Goal: Navigation & Orientation: Find specific page/section

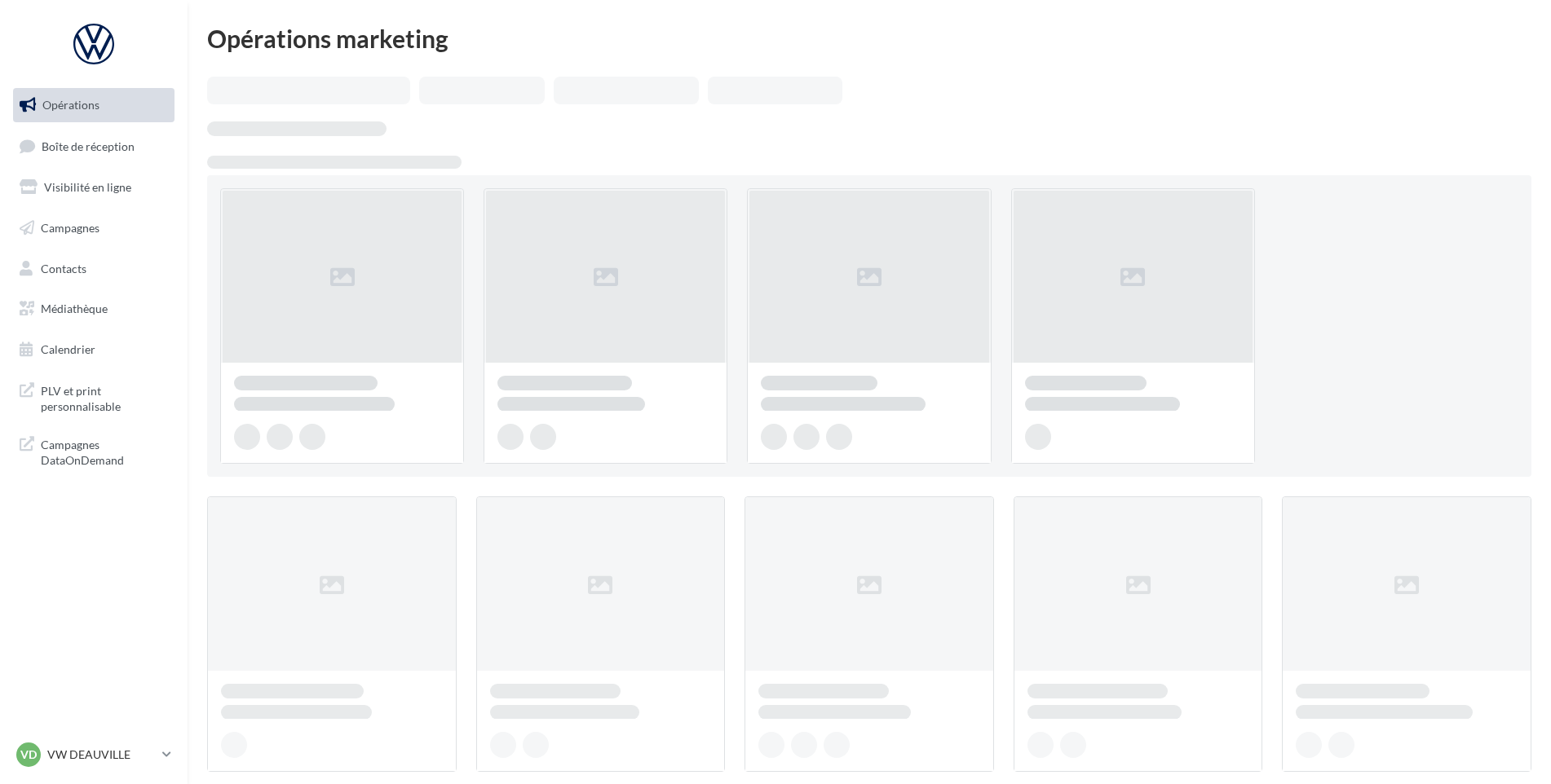
click at [75, 166] on ul "Opérations Boîte de réception Visibilité en ligne Campagnes Contacts Médiathèqu…" at bounding box center [93, 228] width 174 height 292
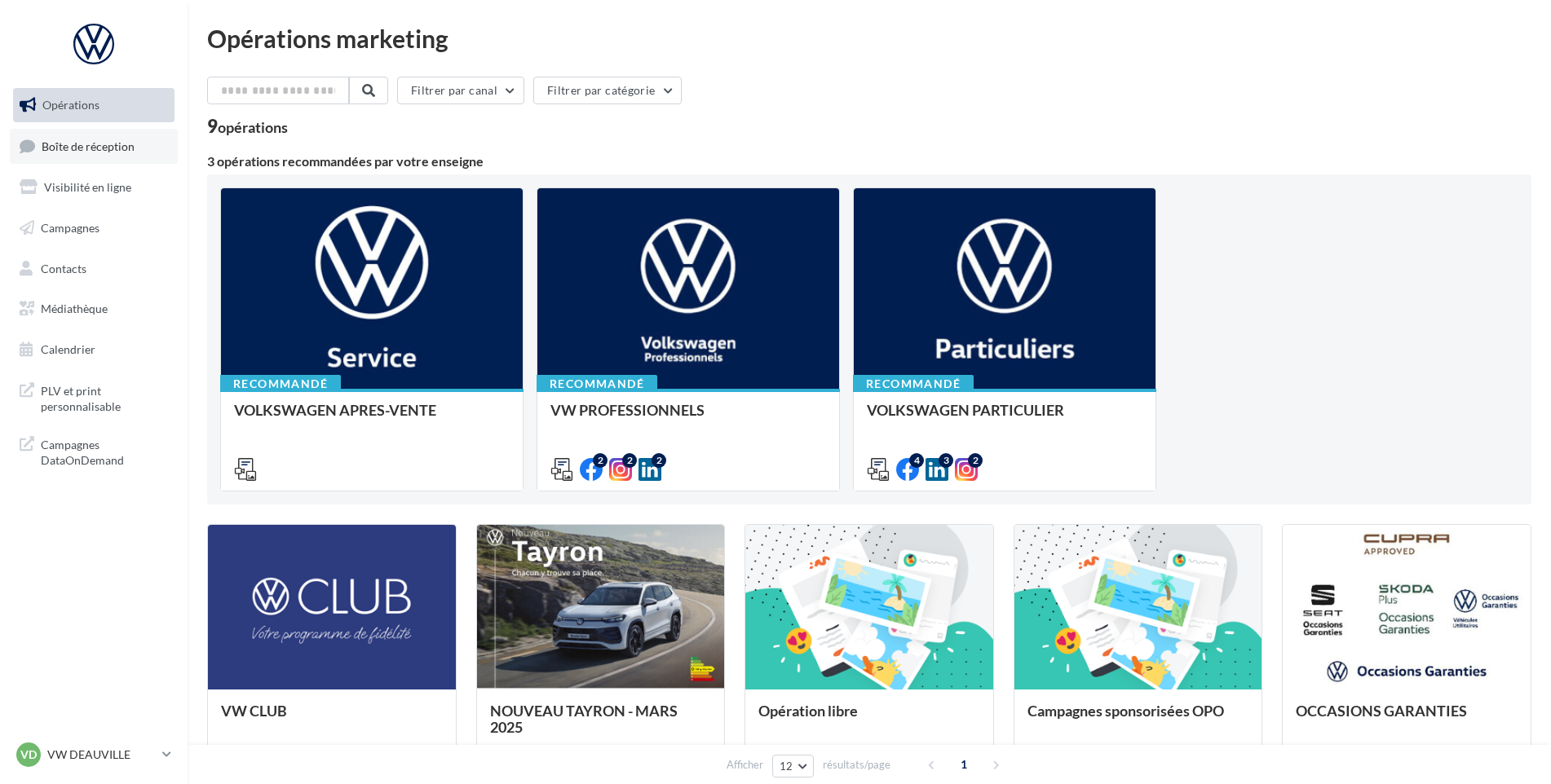
click at [82, 154] on link "Boîte de réception" at bounding box center [93, 146] width 168 height 35
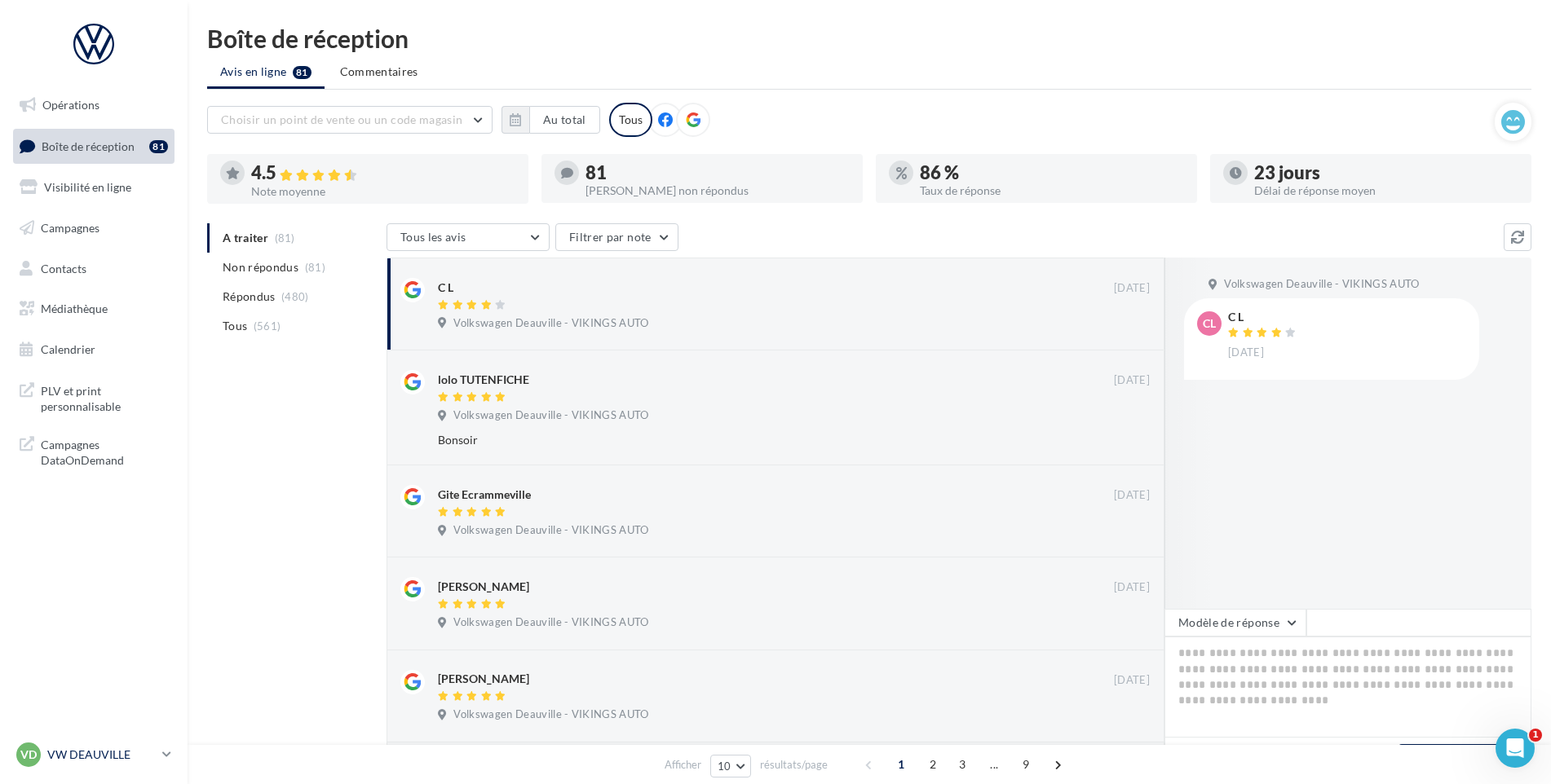
click at [105, 741] on link "VD VW DEAUVILLE vw-touq-vau" at bounding box center [93, 754] width 161 height 31
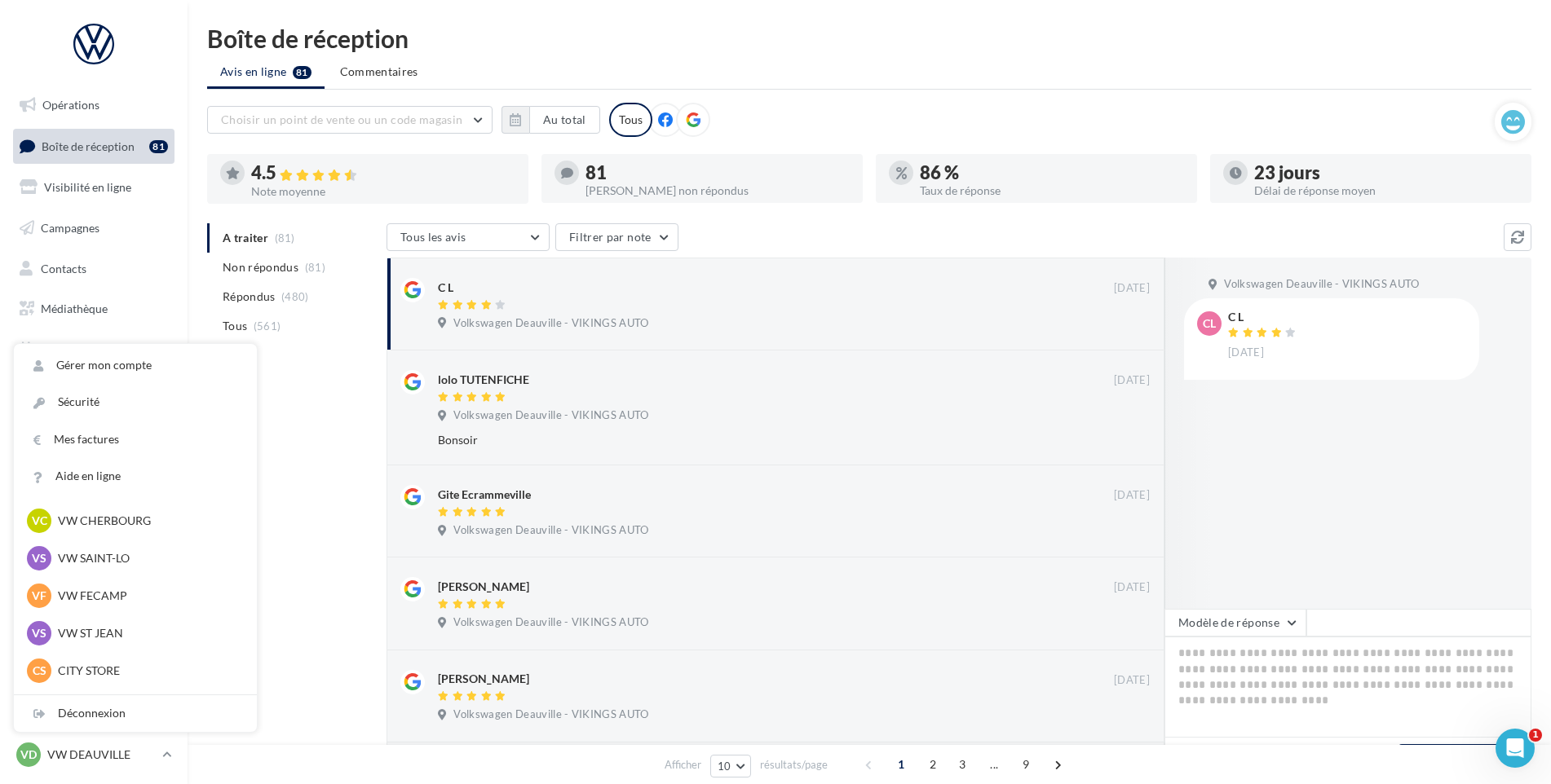
scroll to position [244, 0]
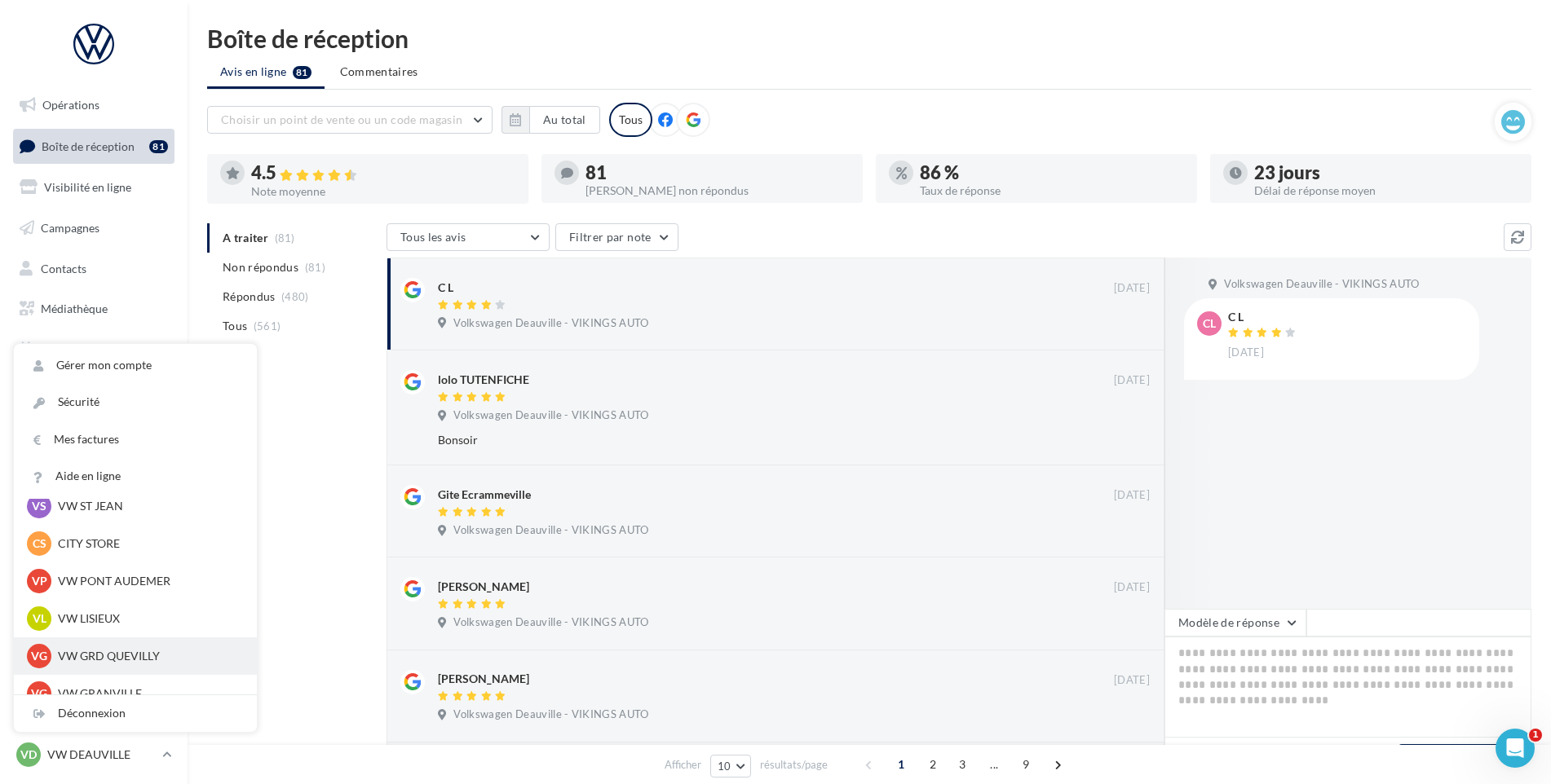
click at [122, 665] on div "VG VW GRD QUEVILLY vw-leg-vau" at bounding box center [135, 656] width 217 height 25
